Goal: Task Accomplishment & Management: Complete application form

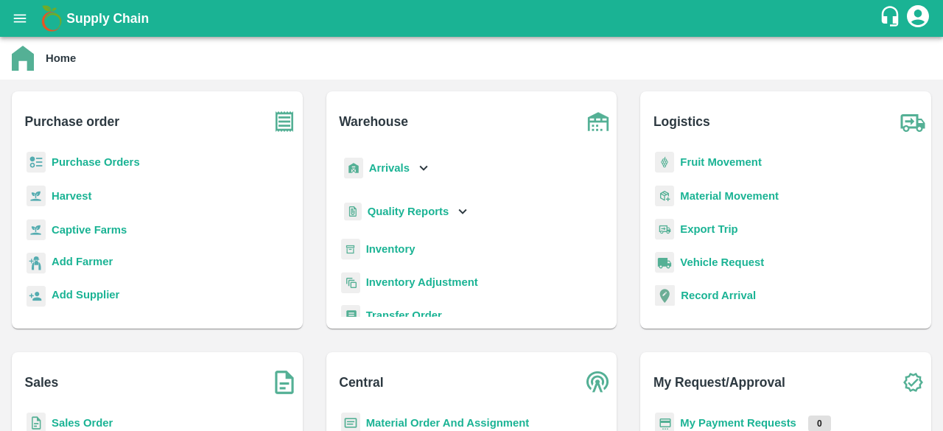
click at [85, 410] on b "Sales Order" at bounding box center [82, 423] width 61 height 12
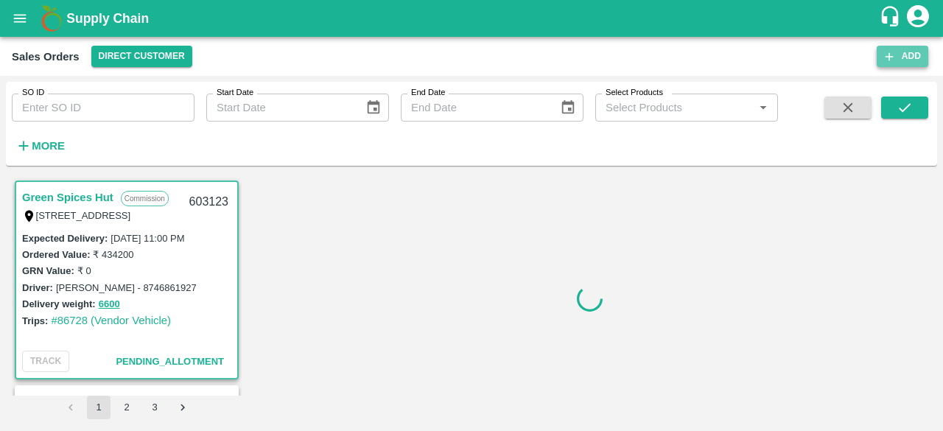
click at [763, 51] on button "Add" at bounding box center [903, 56] width 52 height 21
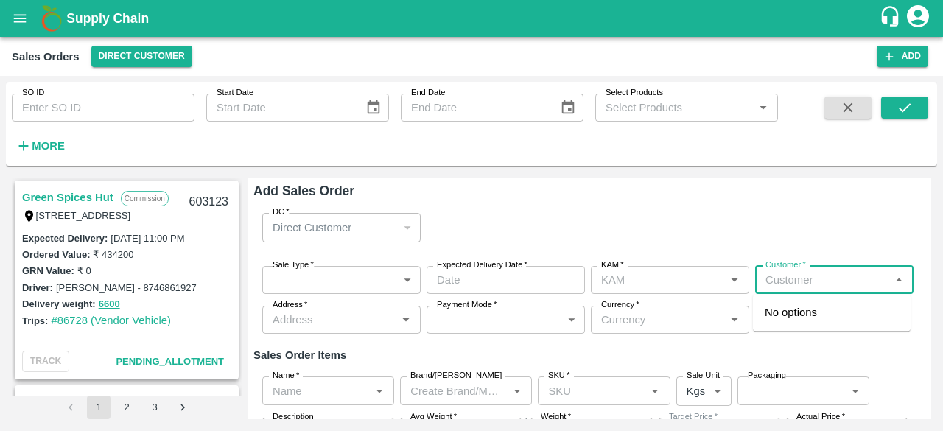
click at [763, 279] on input "Customer   *" at bounding box center [822, 279] width 125 height 19
type input "T.KIK"
type input "[PERSON_NAME]"
type input "[DOMAIN_NAME]"
